Goal: Task Accomplishment & Management: Manage account settings

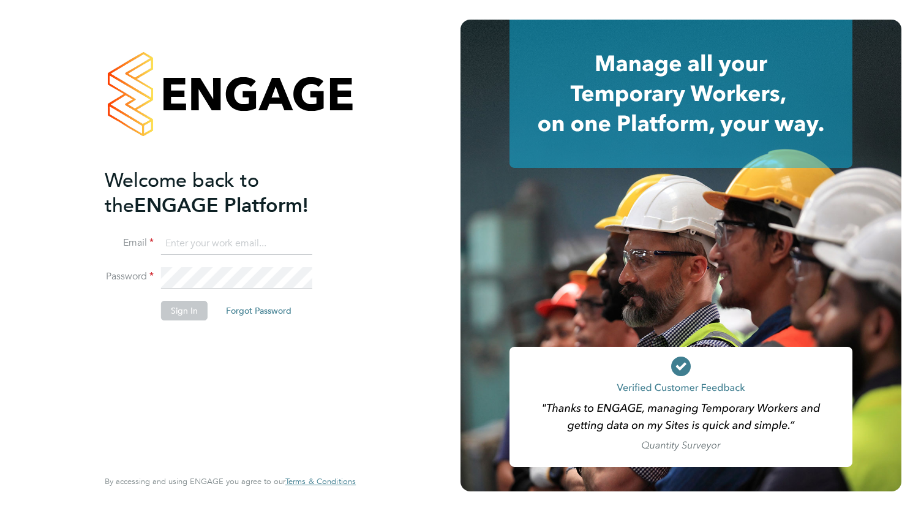
type input "Bianca.manser@wearehowells.co.uk"
click at [205, 401] on div "Welcome back to the ENGAGE Platform! Email Bianca.manser@wearehowells.co.uk Pas…" at bounding box center [224, 317] width 239 height 298
click at [176, 300] on li "Password" at bounding box center [224, 284] width 239 height 34
click at [176, 307] on button "Sign In" at bounding box center [184, 311] width 47 height 20
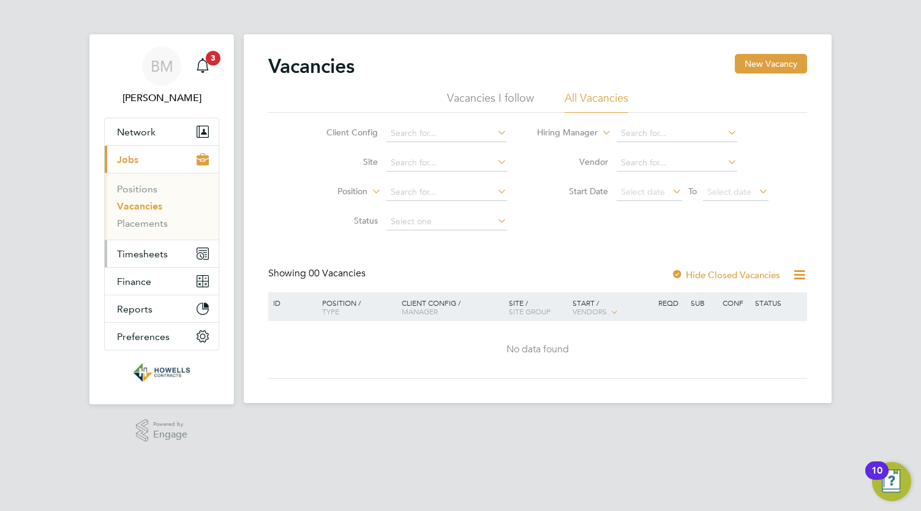
click at [157, 248] on span "Timesheets" at bounding box center [142, 254] width 51 height 12
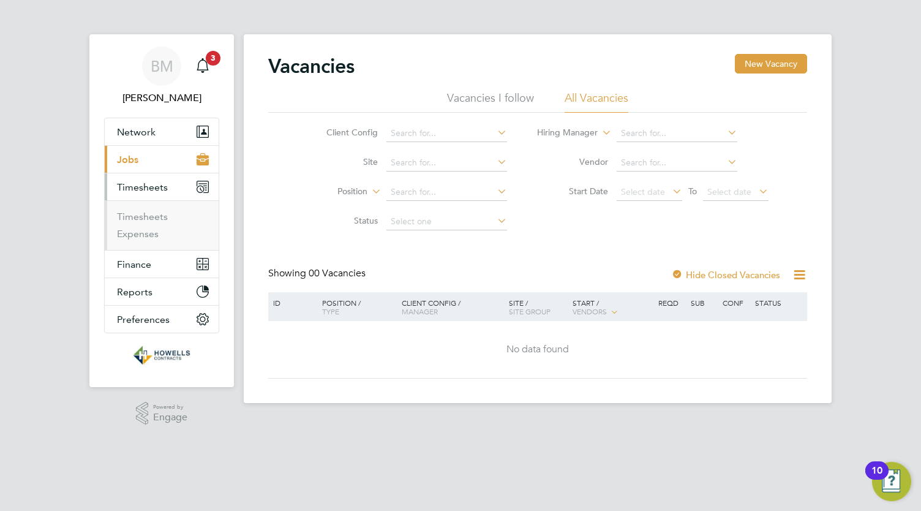
click at [143, 186] on span "Timesheets" at bounding box center [142, 187] width 51 height 12
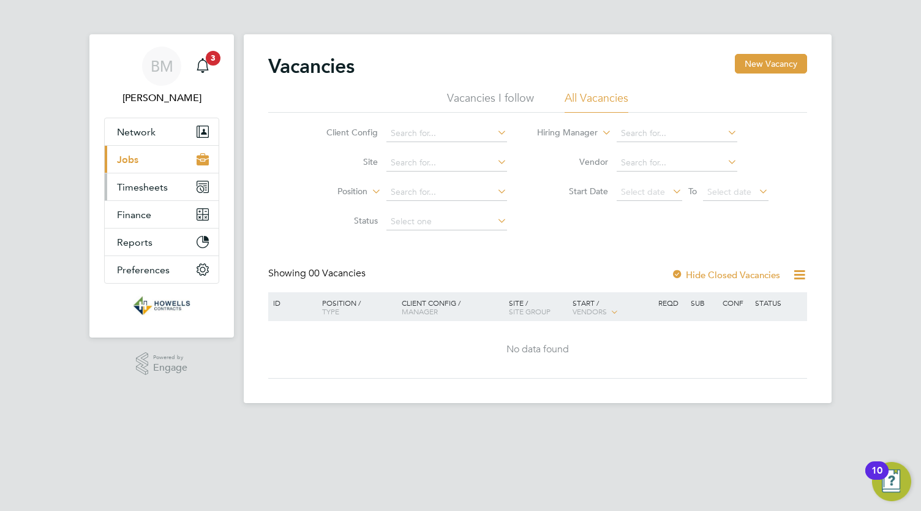
click at [143, 188] on span "Timesheets" at bounding box center [142, 187] width 51 height 12
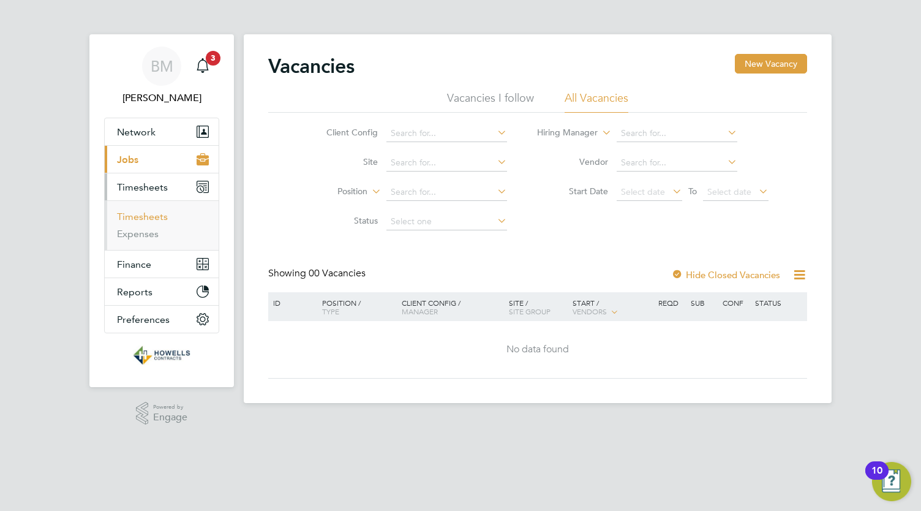
click at [142, 216] on link "Timesheets" at bounding box center [142, 217] width 51 height 12
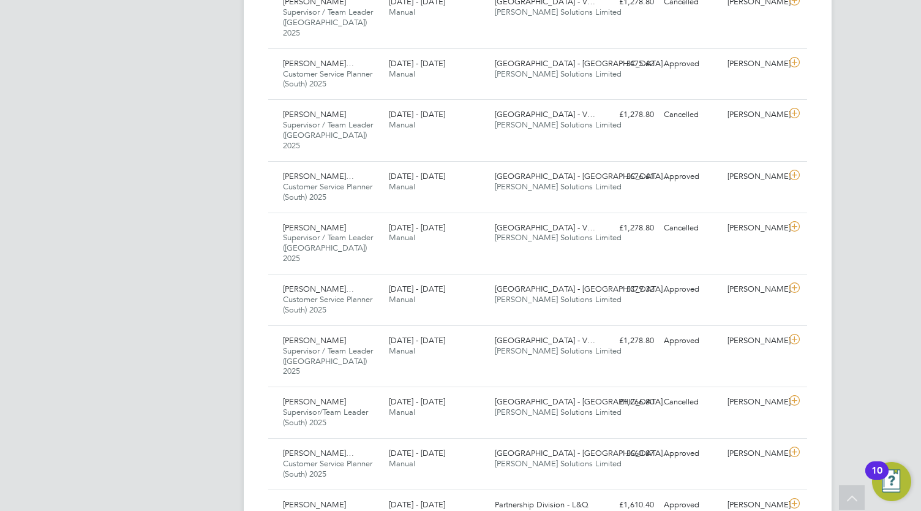
scroll to position [1107, 0]
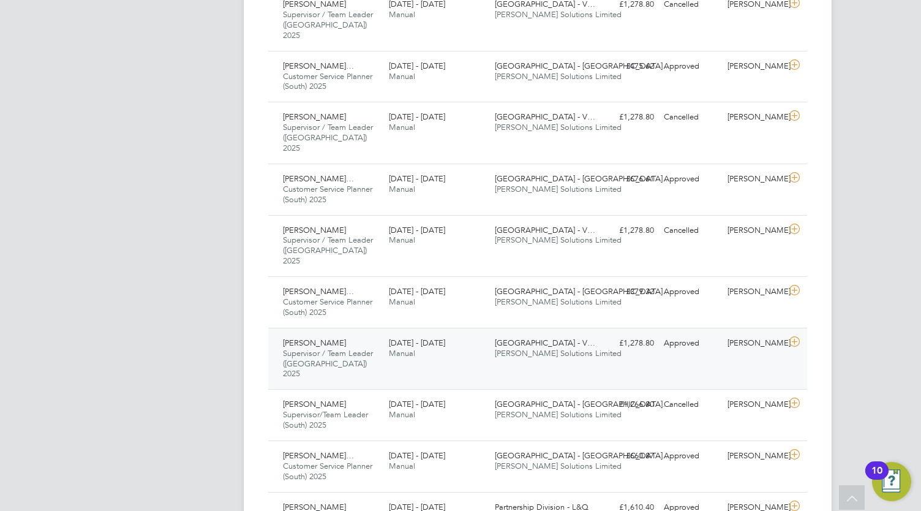
click at [703, 328] on div "Daaniyal Ahmad Younas Supervisor / Team Leader (London) 2025 28 Jun - 4 Jul 202…" at bounding box center [537, 359] width 539 height 62
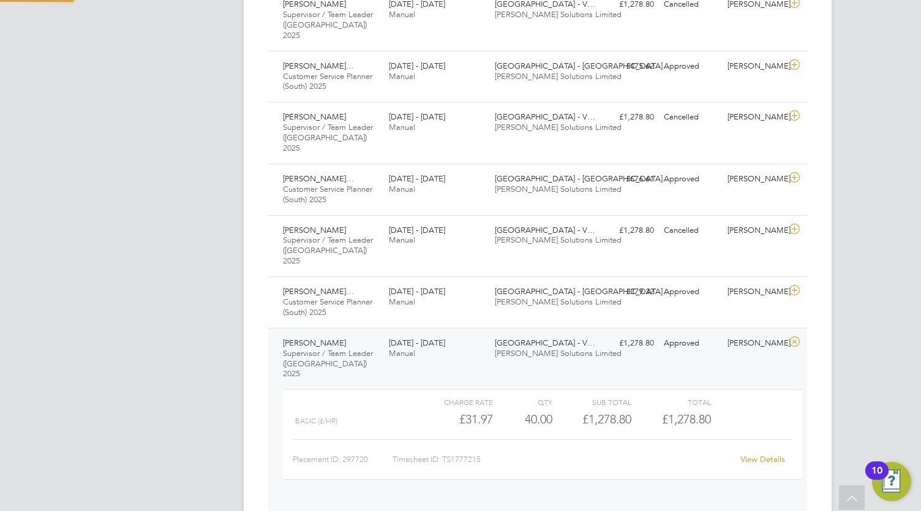
scroll to position [21, 119]
click at [771, 454] on link "View Details" at bounding box center [763, 459] width 45 height 10
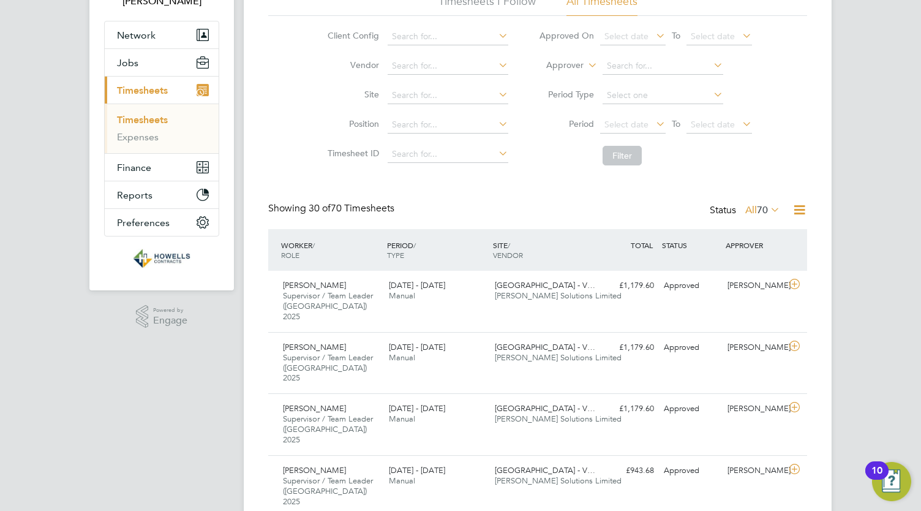
scroll to position [132, 0]
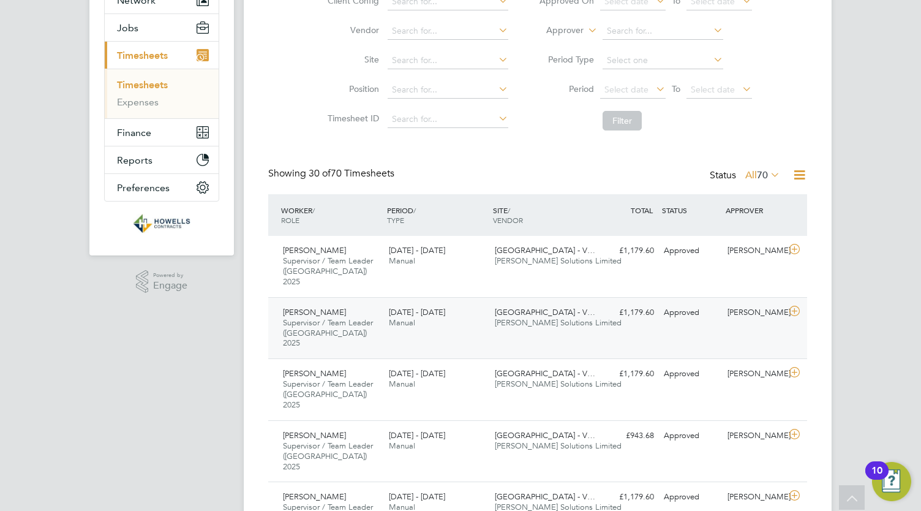
click at [540, 317] on span "Howells Solutions Limited" at bounding box center [558, 322] width 127 height 10
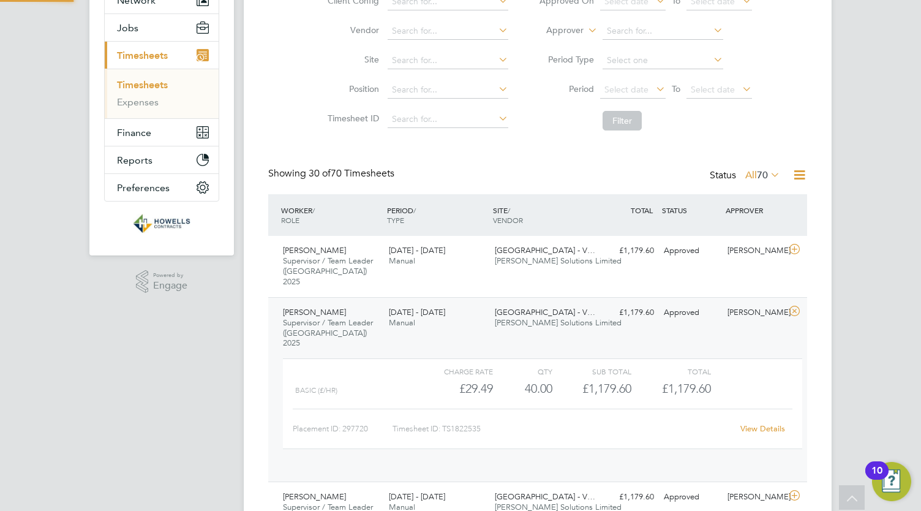
scroll to position [21, 119]
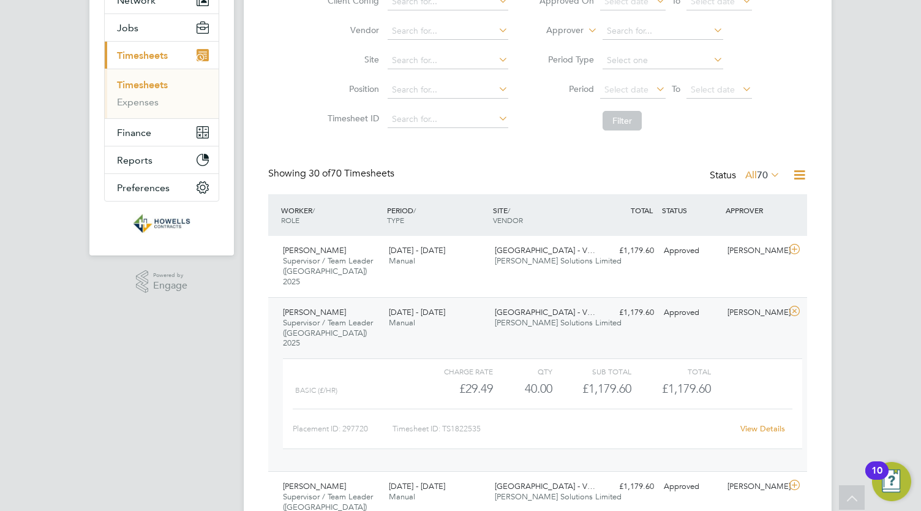
click at [757, 423] on link "View Details" at bounding box center [763, 428] width 45 height 10
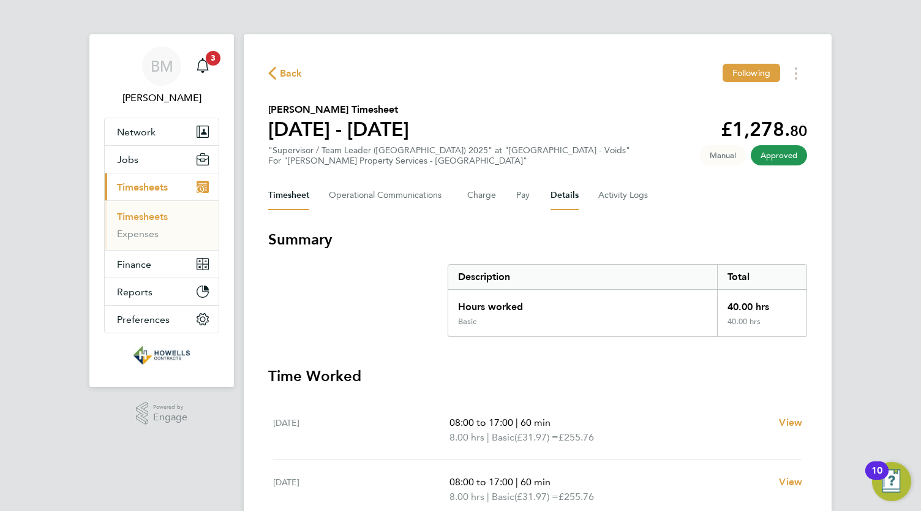
click at [552, 198] on button "Details" at bounding box center [565, 195] width 28 height 29
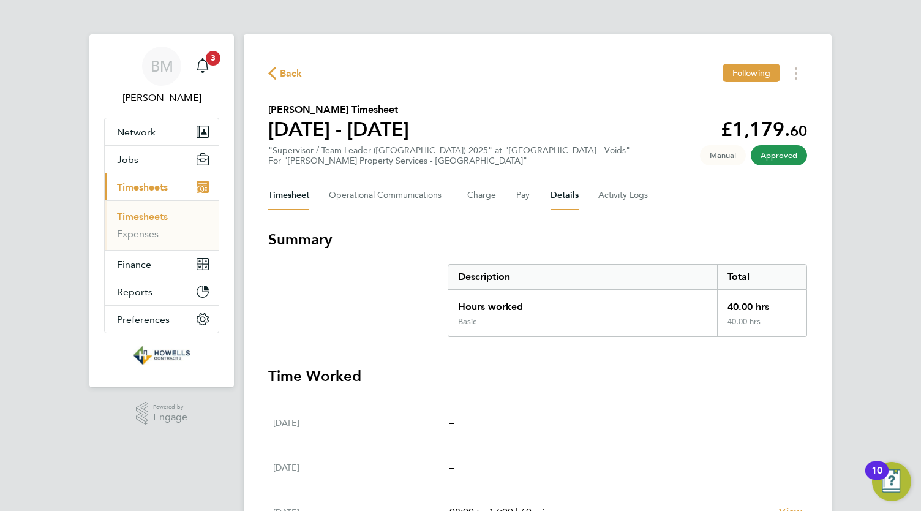
click at [554, 194] on button "Details" at bounding box center [565, 195] width 28 height 29
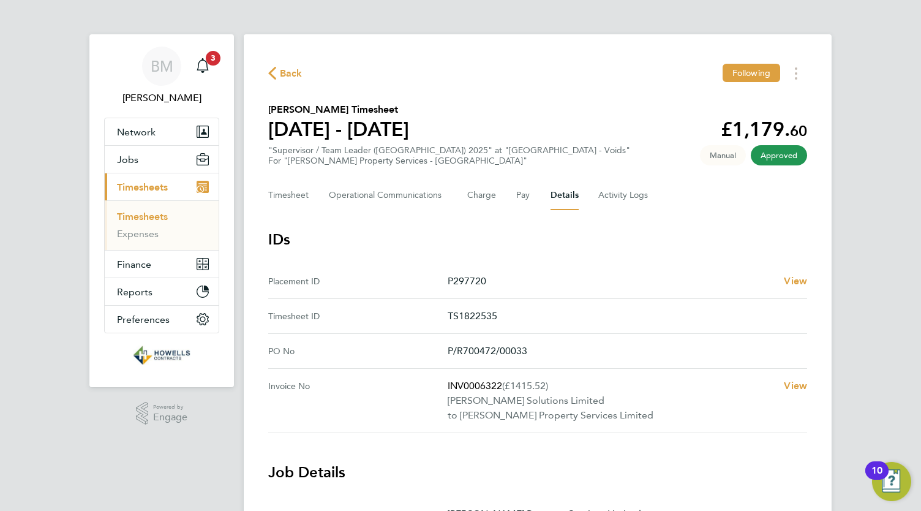
click at [279, 68] on span "Back" at bounding box center [285, 73] width 34 height 12
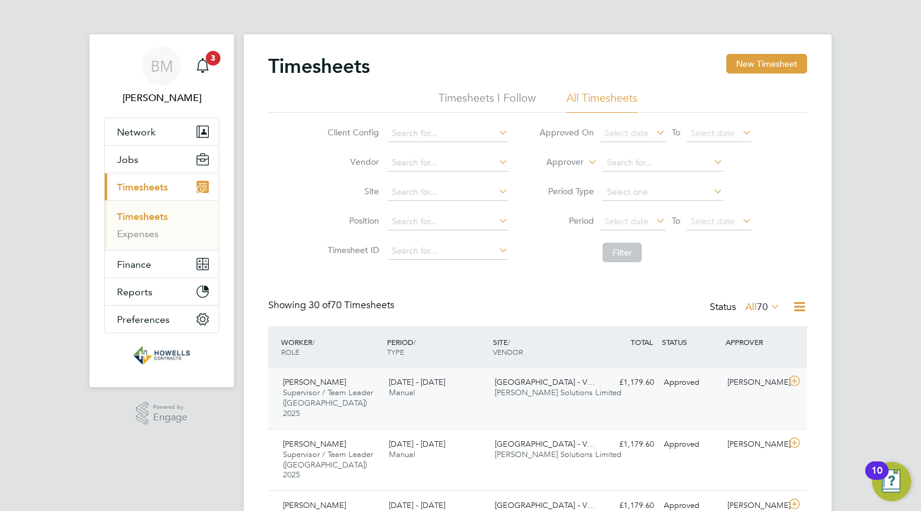
click at [798, 380] on icon at bounding box center [794, 381] width 15 height 10
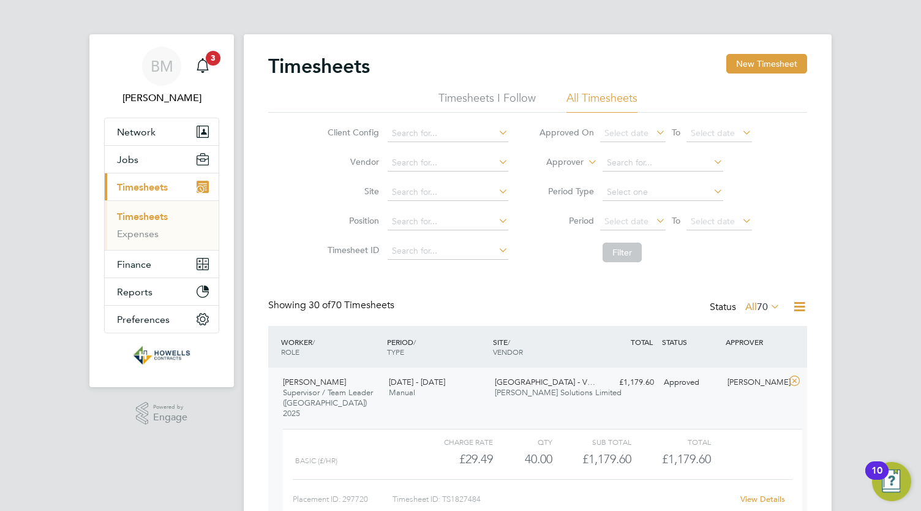
click at [766, 494] on link "View Details" at bounding box center [763, 499] width 45 height 10
click at [129, 188] on span "Timesheets" at bounding box center [142, 187] width 51 height 12
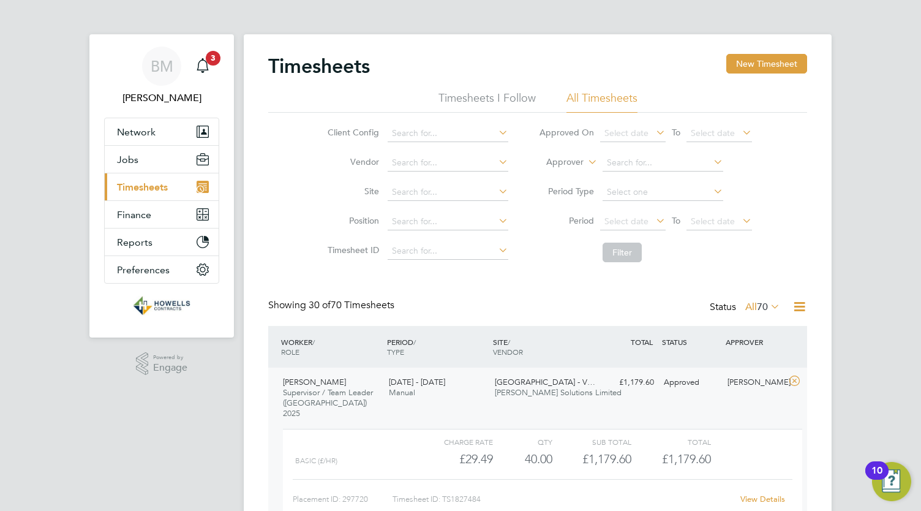
click at [129, 188] on span "Timesheets" at bounding box center [142, 187] width 51 height 12
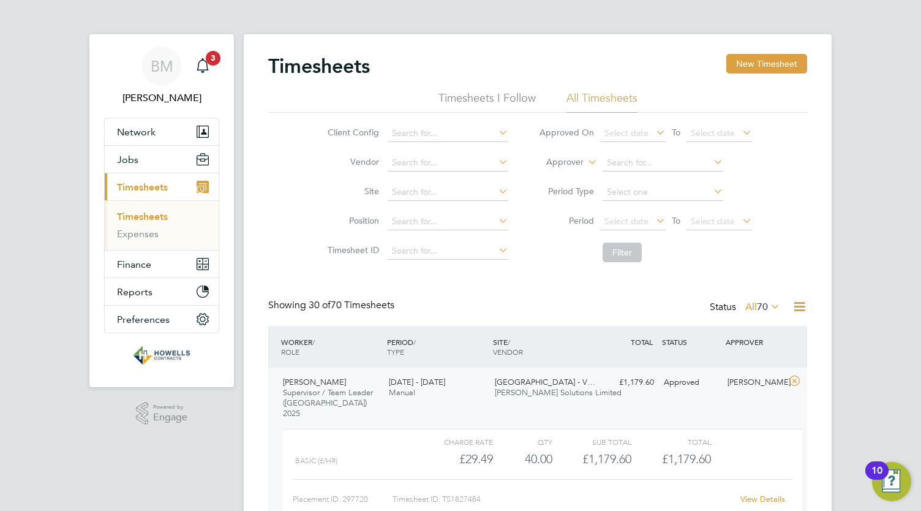
click at [137, 219] on link "Timesheets" at bounding box center [142, 217] width 51 height 12
click at [140, 214] on link "Timesheets" at bounding box center [142, 217] width 51 height 12
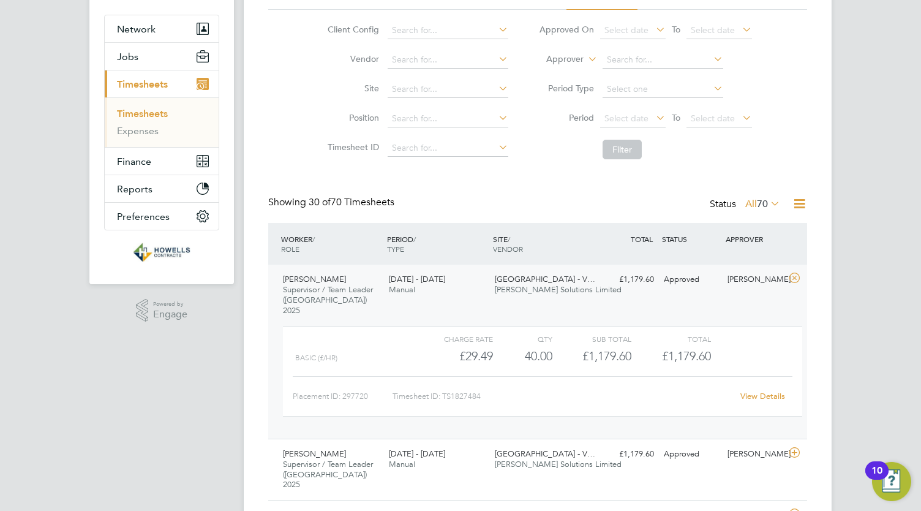
scroll to position [191, 0]
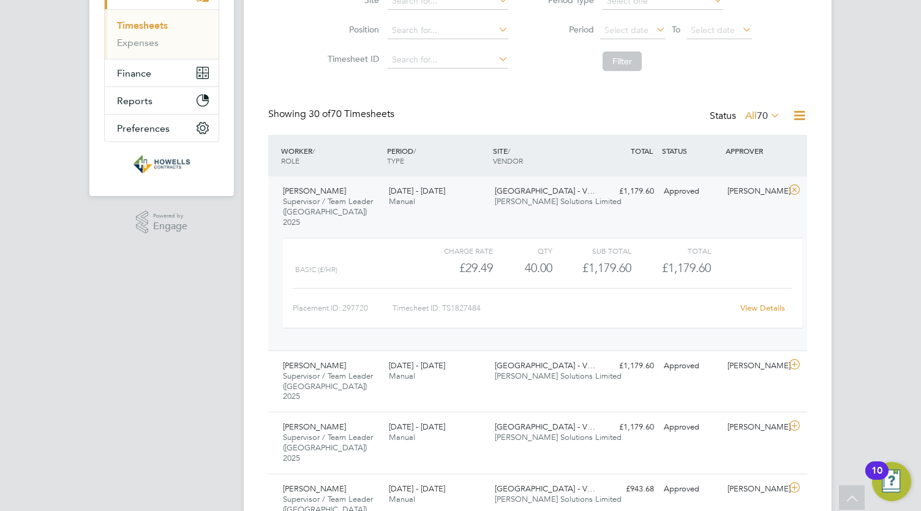
click at [799, 176] on div "WORKER / ROLE WORKER / PERIOD PERIOD / TYPE SITE / VENDOR TOTAL TOTAL / STATUS …" at bounding box center [537, 156] width 539 height 42
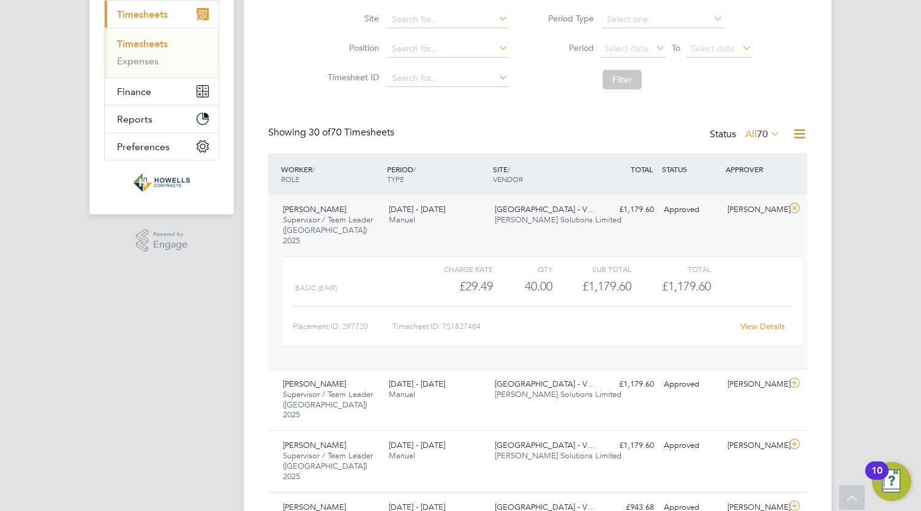
click at [797, 205] on icon at bounding box center [794, 208] width 15 height 10
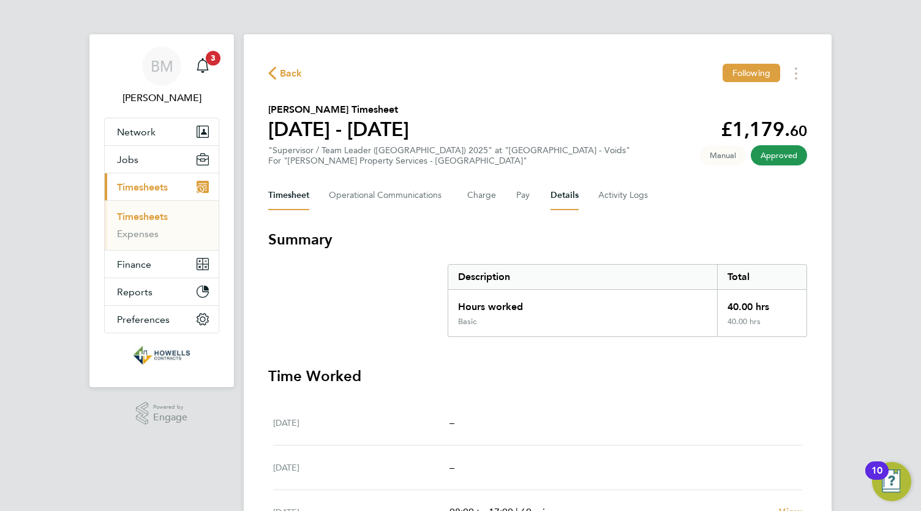
click at [556, 194] on button "Details" at bounding box center [565, 195] width 28 height 29
